Goal: Task Accomplishment & Management: Understand process/instructions

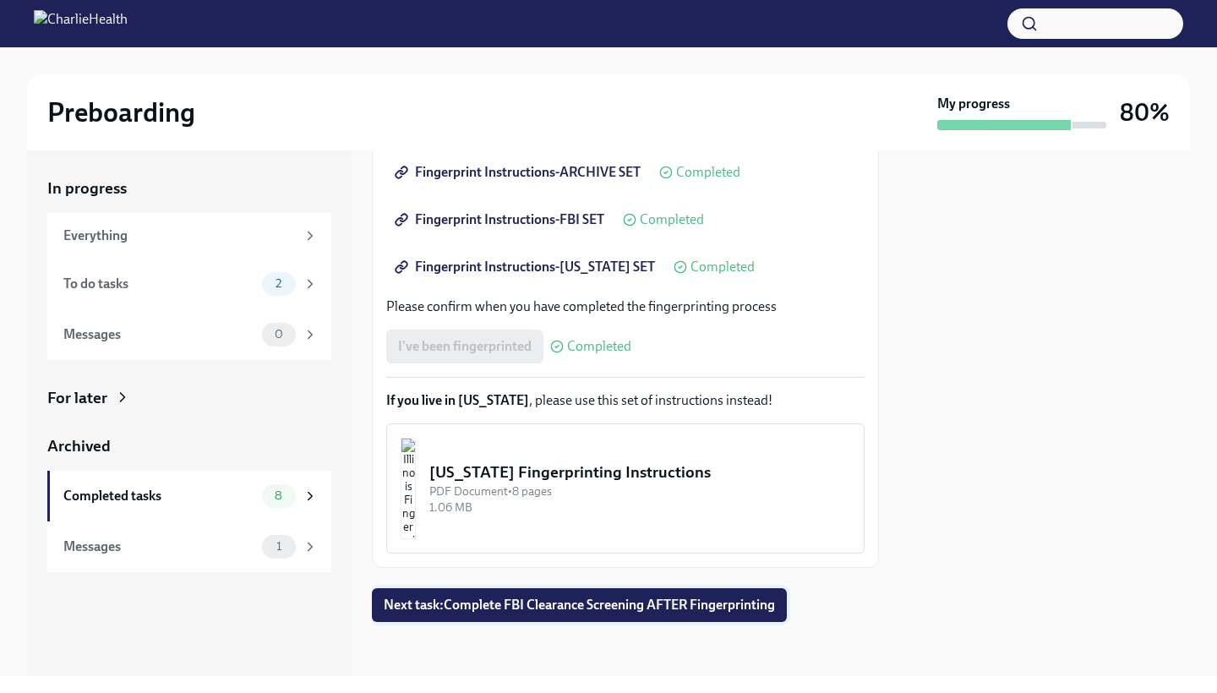
click at [536, 615] on button "Next task : Complete FBI Clearance Screening AFTER Fingerprinting" at bounding box center [579, 605] width 415 height 34
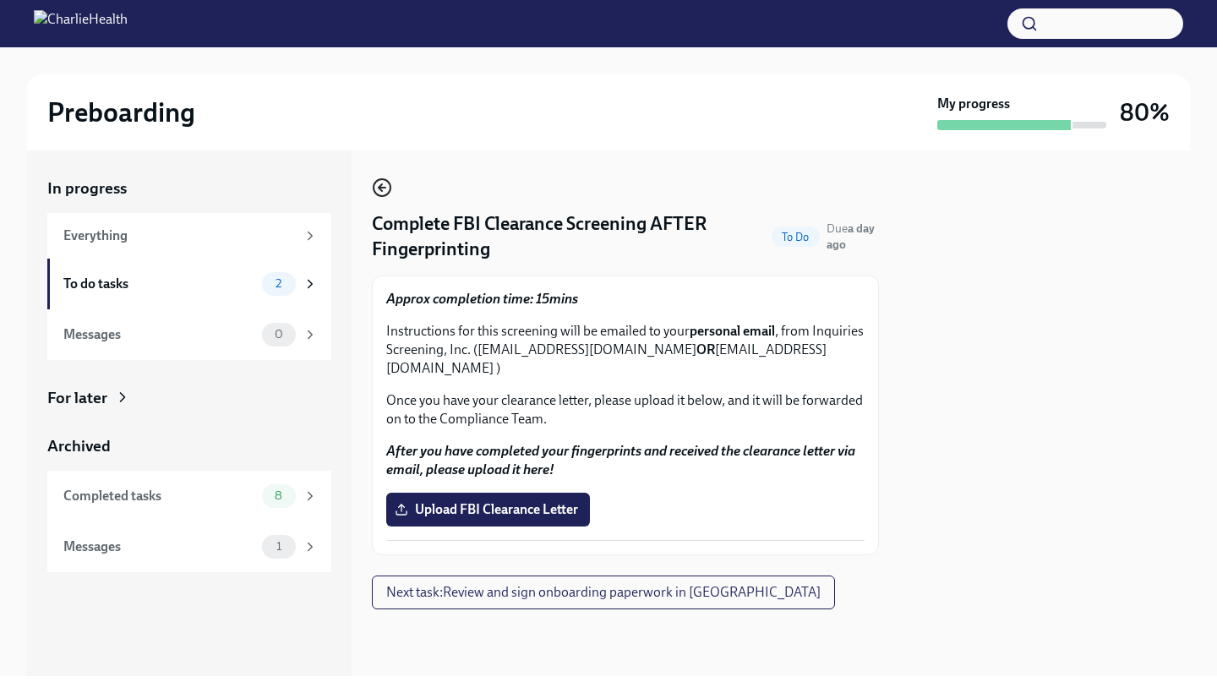
click at [375, 185] on icon "button" at bounding box center [382, 188] width 20 height 20
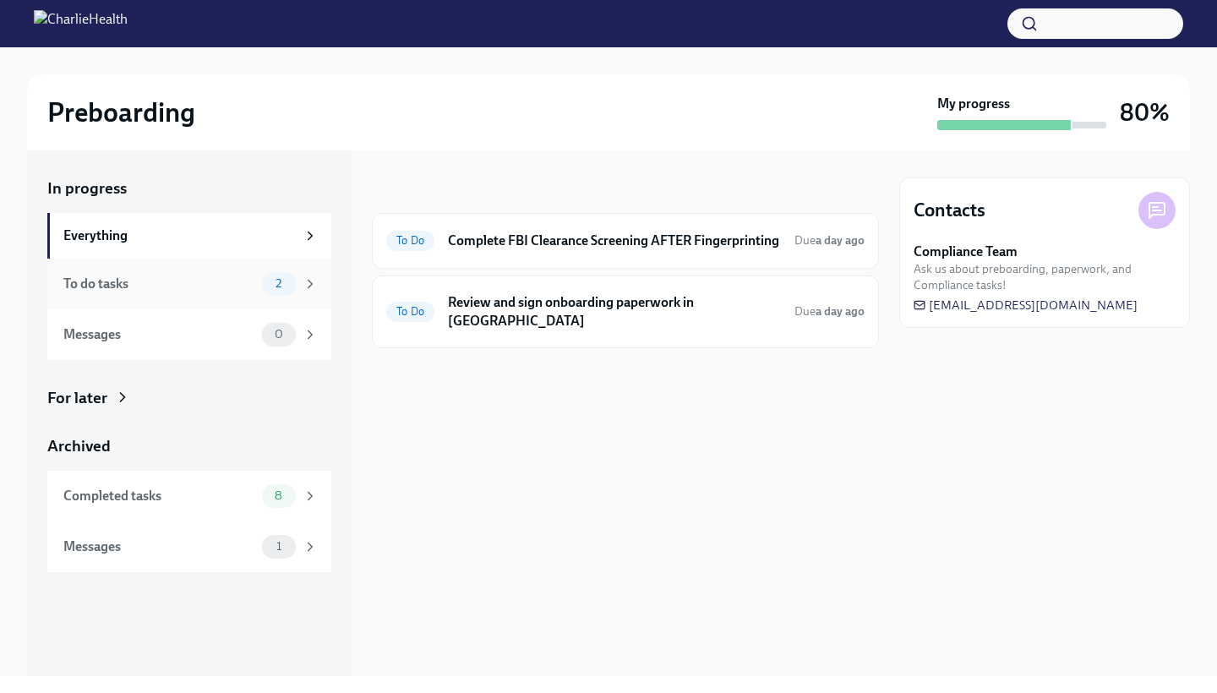
click at [294, 282] on div "2" at bounding box center [279, 284] width 34 height 24
click at [222, 236] on div "Everything" at bounding box center [179, 236] width 232 height 19
click at [298, 235] on div "Everything" at bounding box center [190, 236] width 254 height 19
click at [309, 553] on div "1" at bounding box center [290, 547] width 56 height 24
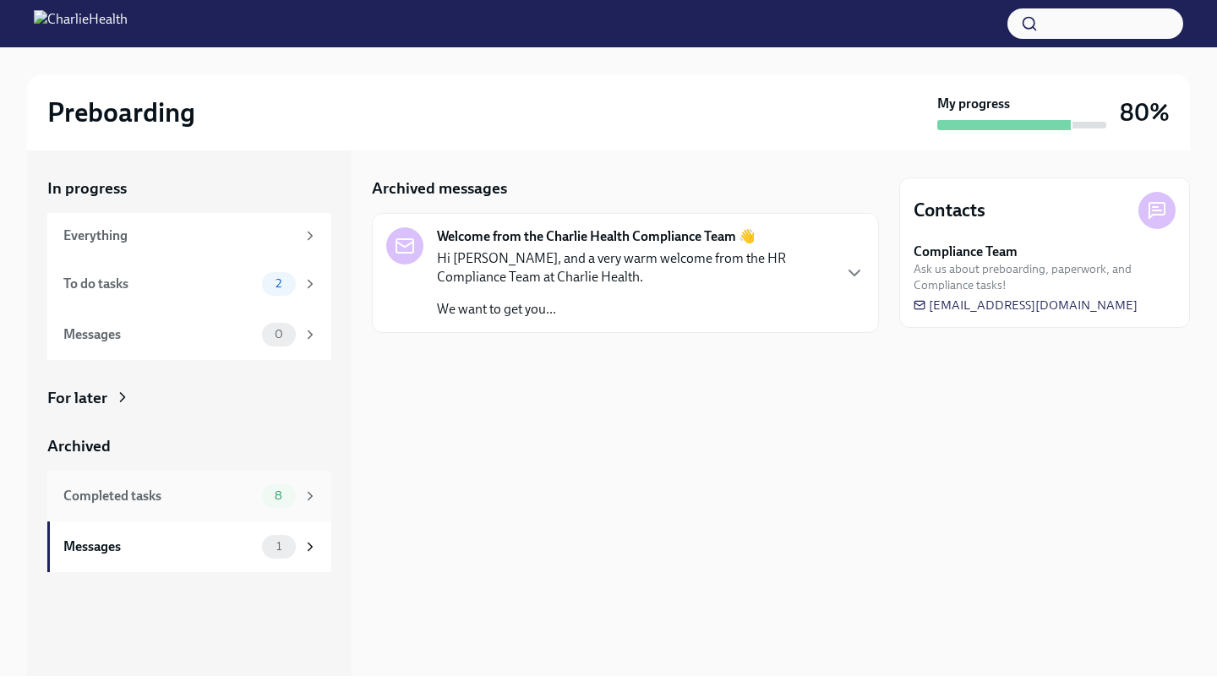
click at [308, 504] on div "8" at bounding box center [290, 496] width 56 height 24
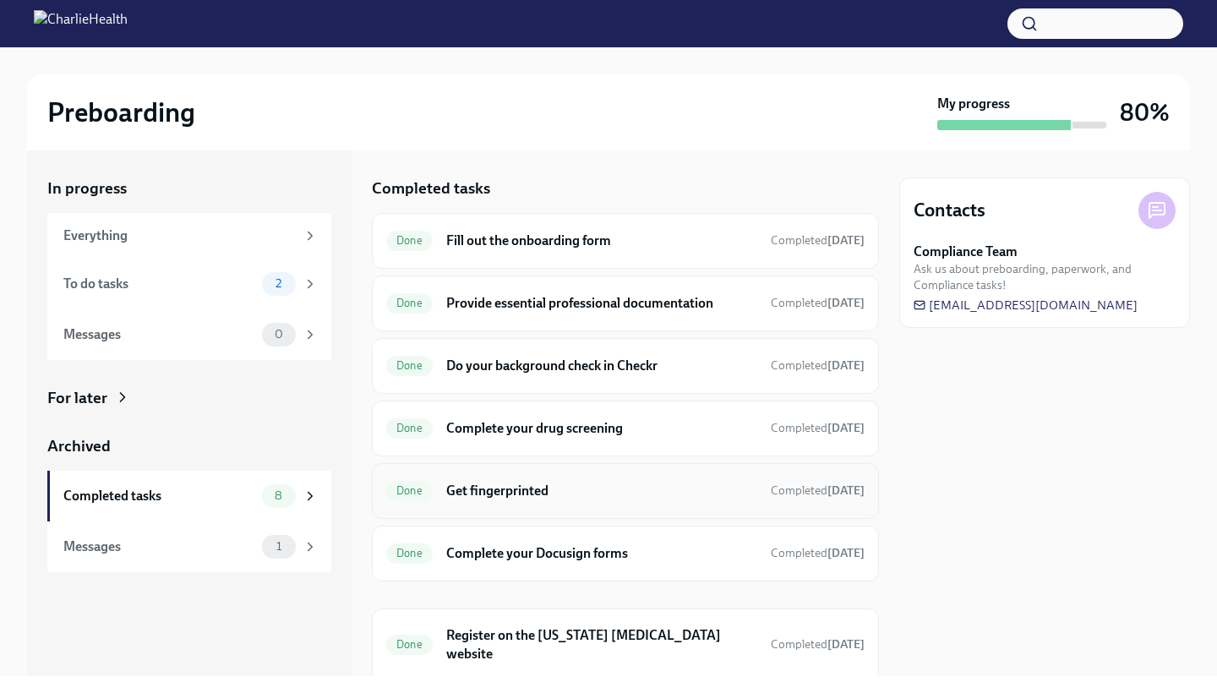
click at [561, 489] on h6 "Get fingerprinted" at bounding box center [601, 491] width 311 height 19
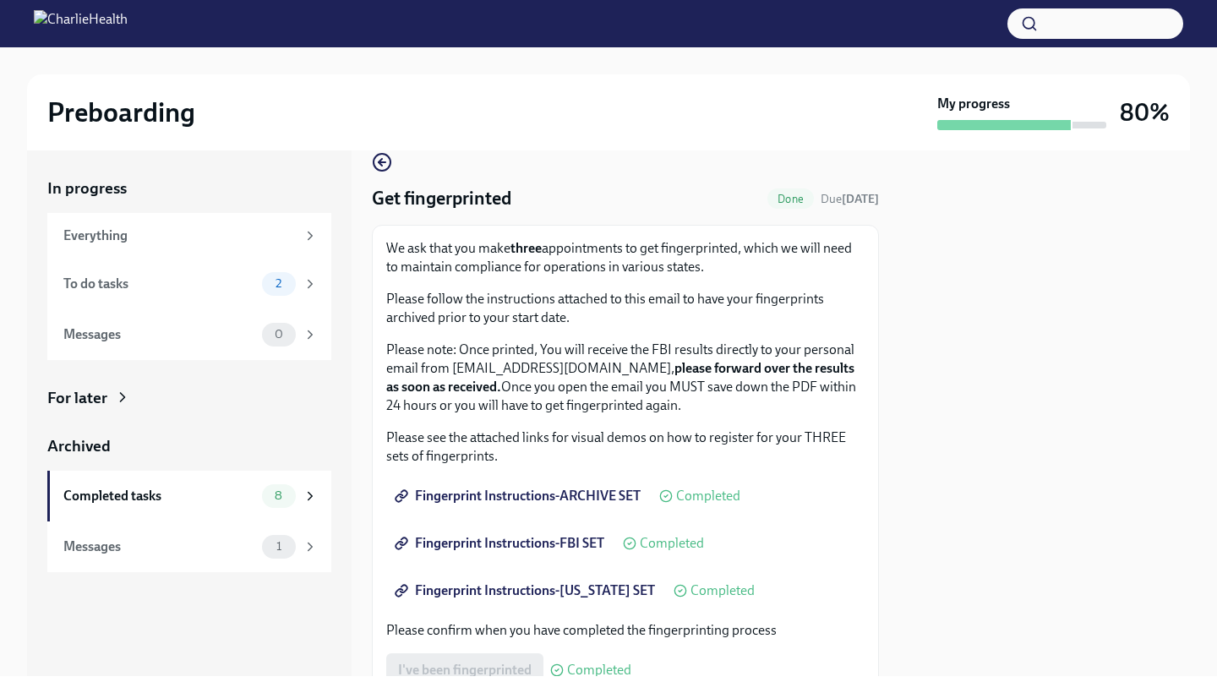
scroll to position [28, 0]
